Goal: Task Accomplishment & Management: Complete application form

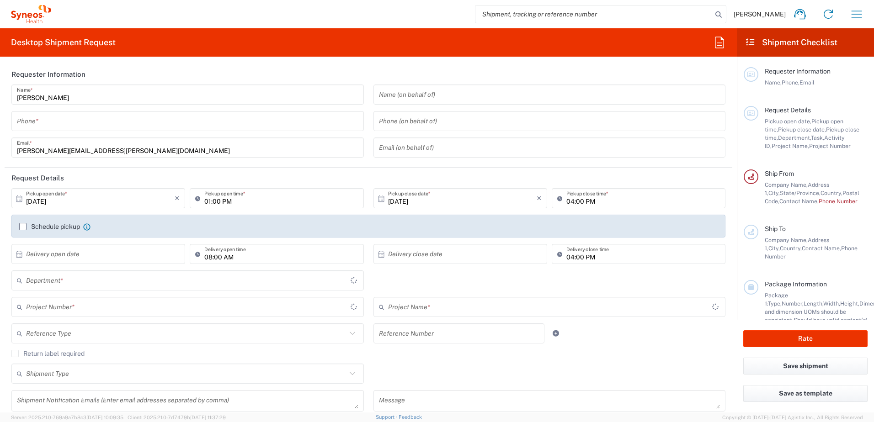
type input "[US_STATE]"
type input "[GEOGRAPHIC_DATA]"
type input "8130"
type input "Syneos Health, LLC-[GEOGRAPHIC_DATA] [GEOGRAPHIC_DATA] [GEOGRAPHIC_DATA]"
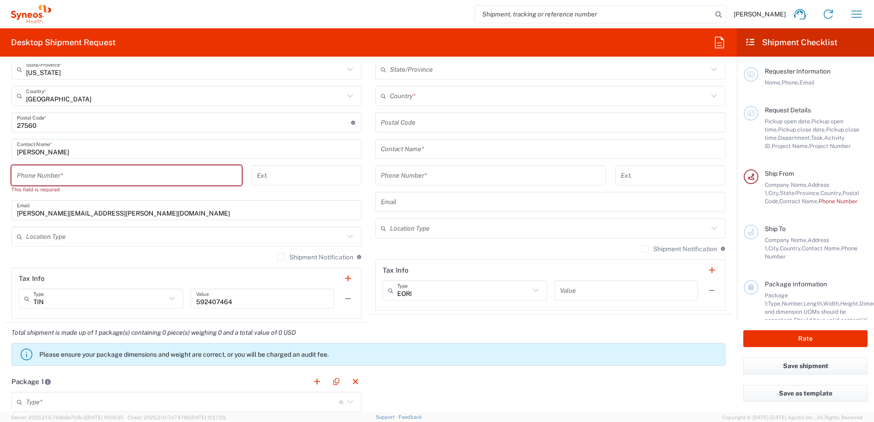
scroll to position [503, 0]
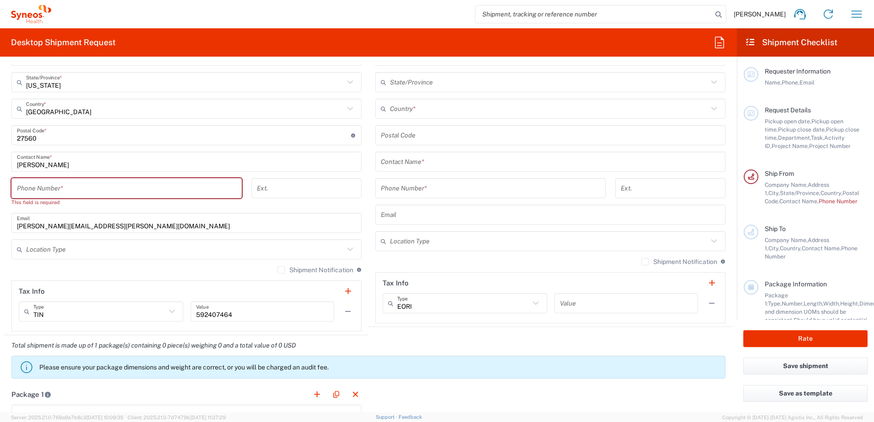
click at [186, 183] on input "tel" at bounding box center [126, 189] width 219 height 16
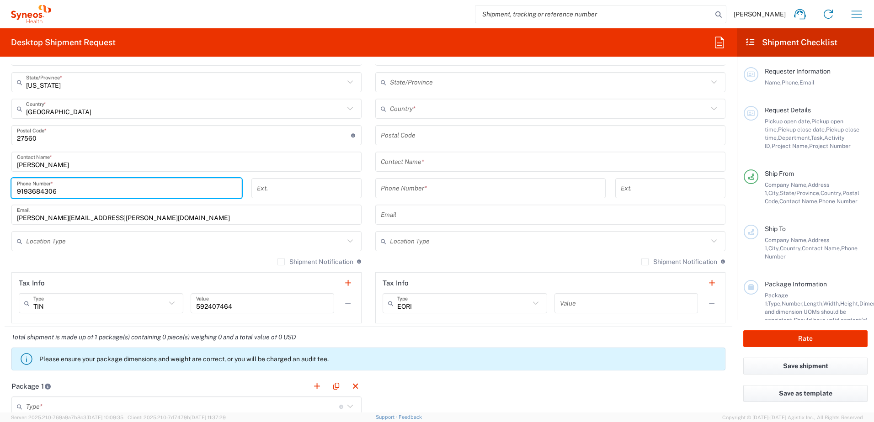
type input "9193684306"
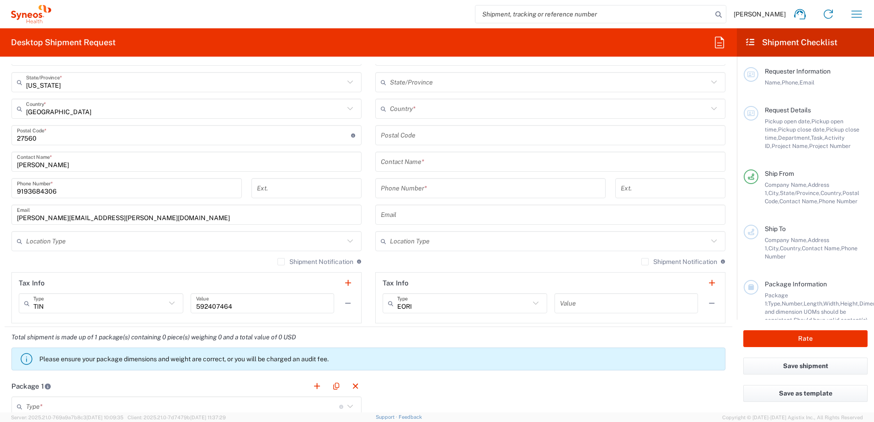
click at [363, 198] on main "Syneos Health, LLC-[GEOGRAPHIC_DATA] [GEOGRAPHIC_DATA] [GEOGRAPHIC_DATA] Locati…" at bounding box center [187, 132] width 364 height 384
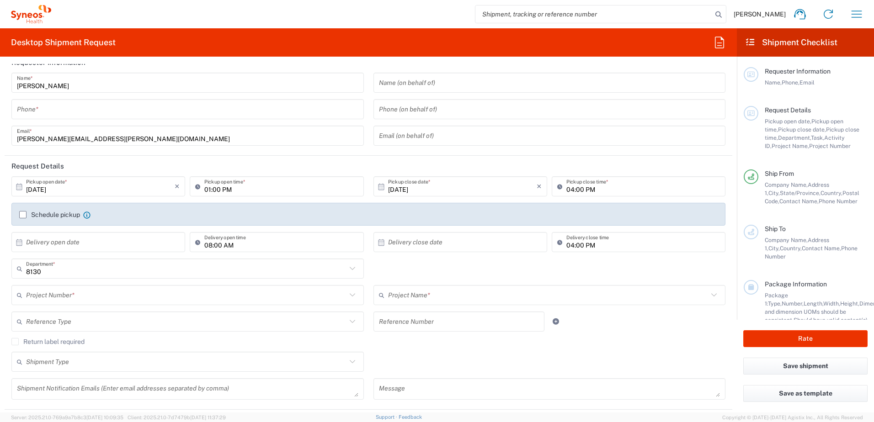
scroll to position [0, 0]
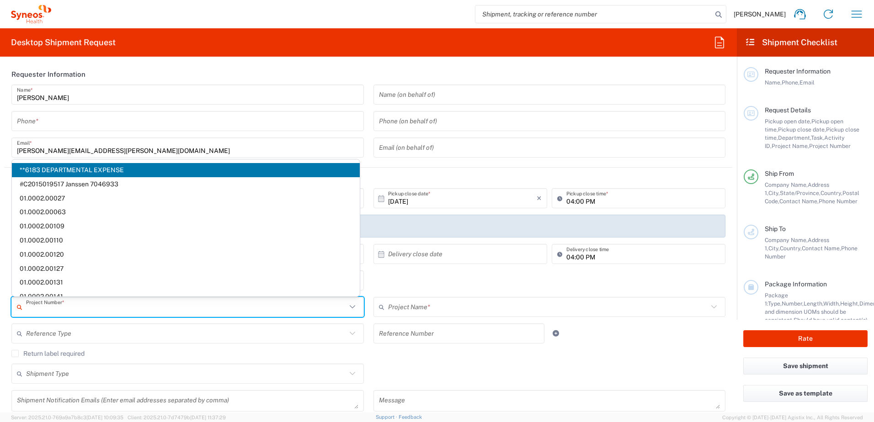
click at [136, 311] on input "text" at bounding box center [186, 307] width 320 height 16
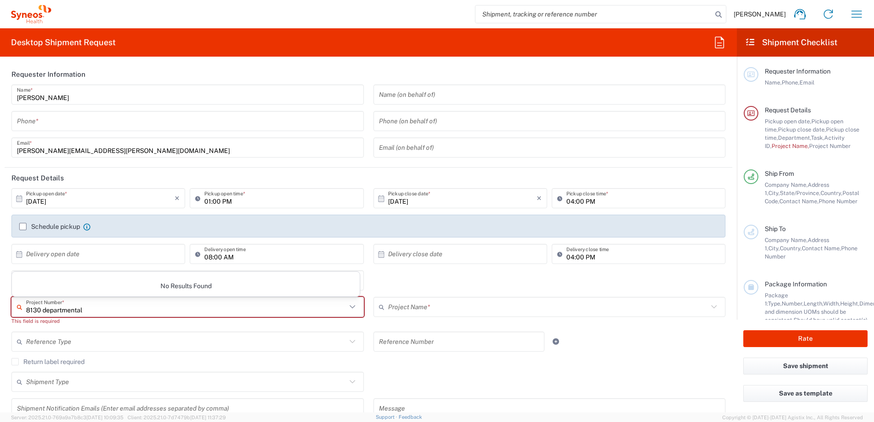
type input "8130 departmental"
